Goal: Task Accomplishment & Management: Manage account settings

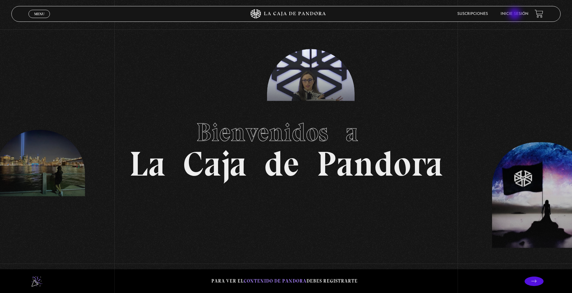
click at [516, 15] on link "Inicie sesión" at bounding box center [515, 14] width 28 height 4
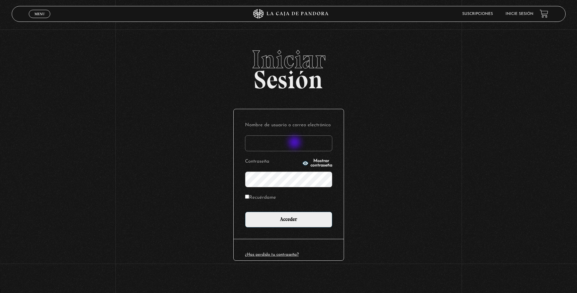
click at [295, 143] on input "Nombre de usuario o correo electrónico" at bounding box center [288, 143] width 87 height 16
type input "k"
type input "key"
